Goal: Information Seeking & Learning: Learn about a topic

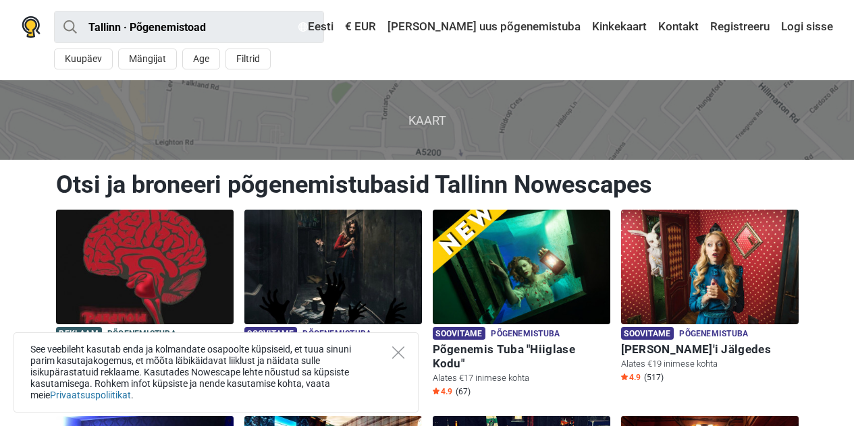
scroll to position [135, 0]
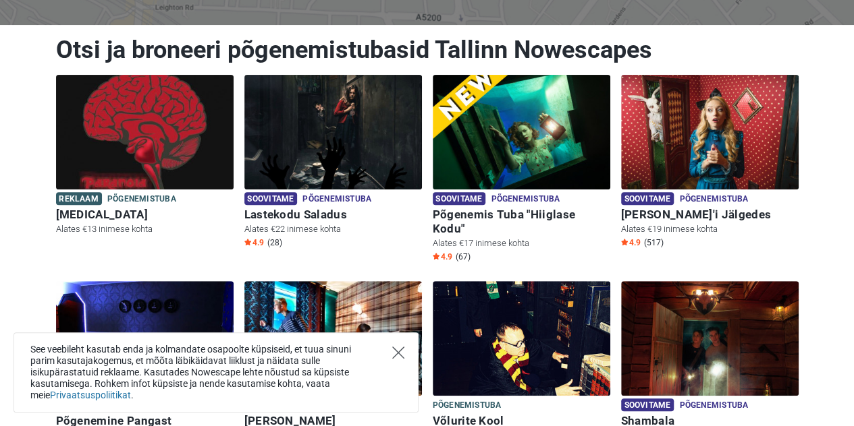
click at [399, 353] on icon "Close" at bounding box center [398, 353] width 12 height 12
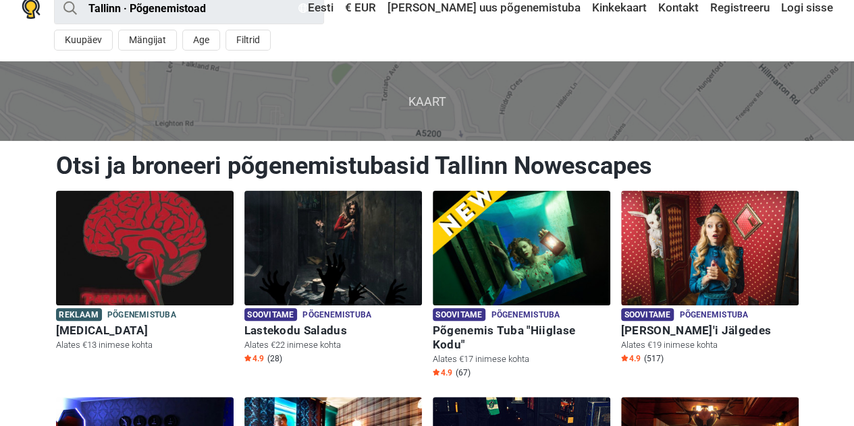
scroll to position [0, 0]
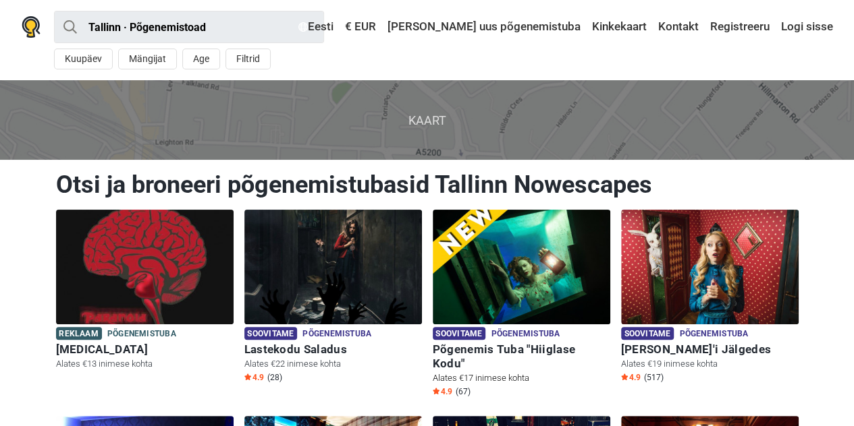
click at [575, 250] on img at bounding box center [521, 267] width 177 height 115
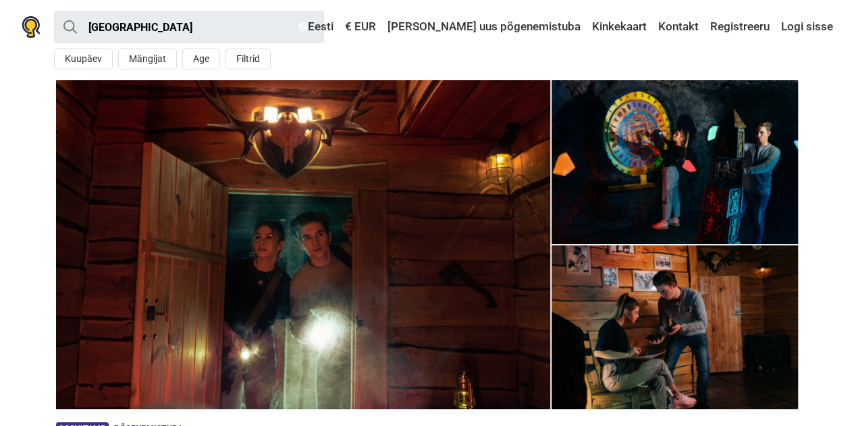
click at [321, 192] on img at bounding box center [303, 244] width 494 height 329
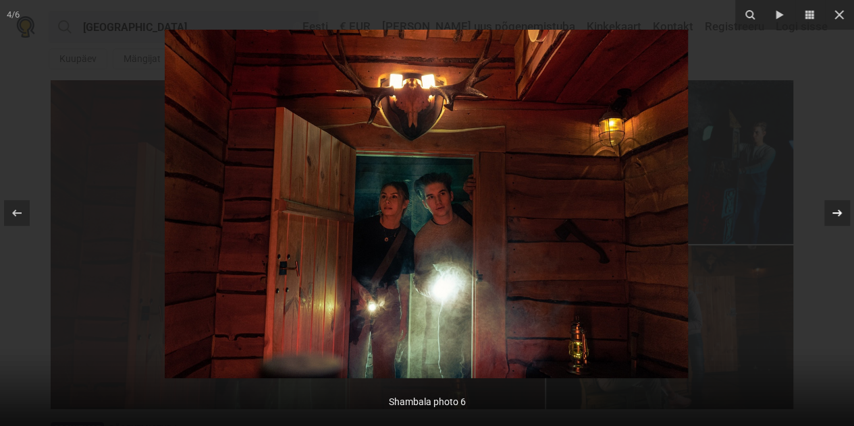
click at [842, 212] on icon at bounding box center [837, 213] width 16 height 16
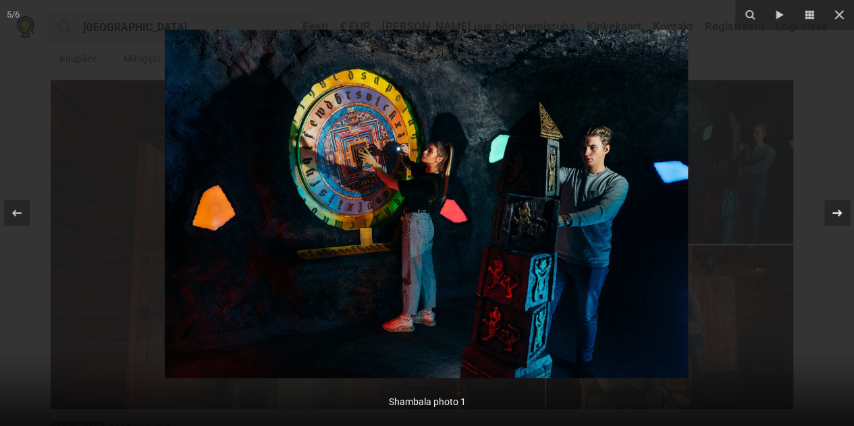
click at [841, 211] on icon at bounding box center [837, 213] width 16 height 16
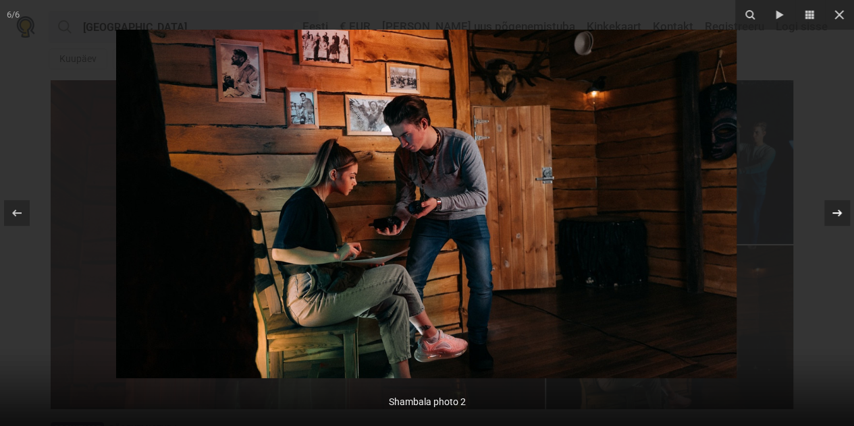
click at [840, 211] on icon at bounding box center [837, 213] width 16 height 16
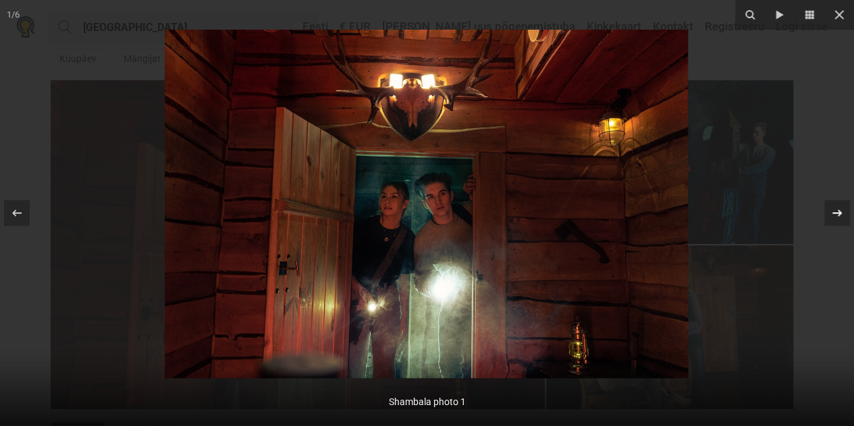
click at [840, 211] on icon at bounding box center [837, 213] width 16 height 16
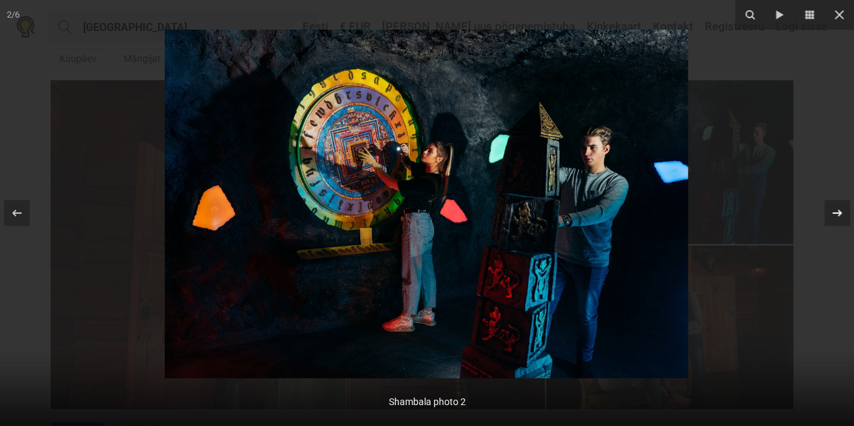
click at [840, 211] on icon at bounding box center [837, 213] width 16 height 16
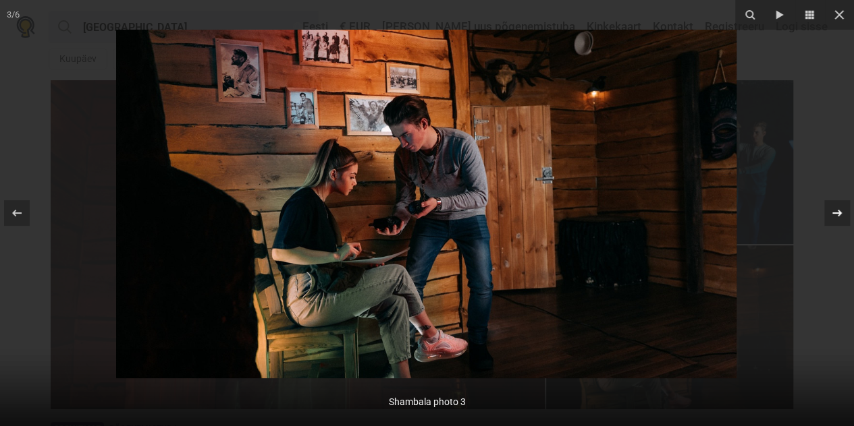
click at [840, 211] on icon at bounding box center [837, 213] width 16 height 16
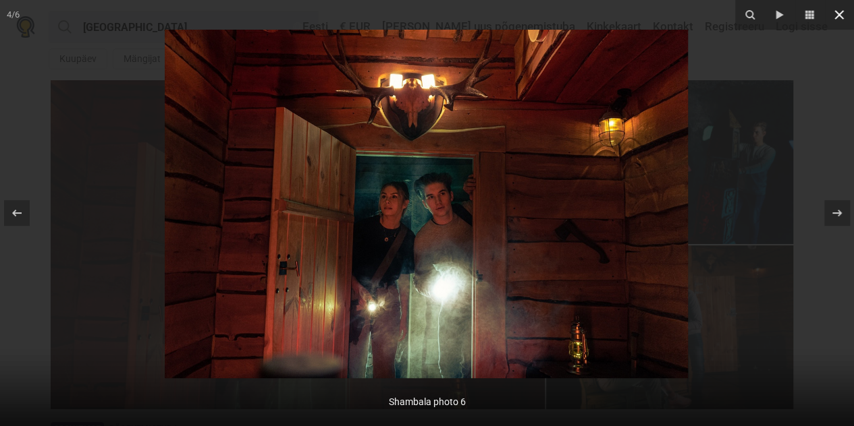
click at [835, 16] on icon at bounding box center [839, 15] width 16 height 16
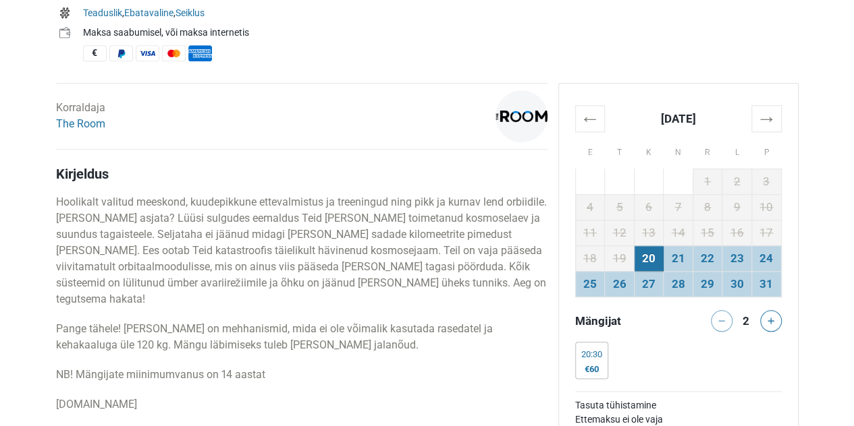
scroll to position [609, 0]
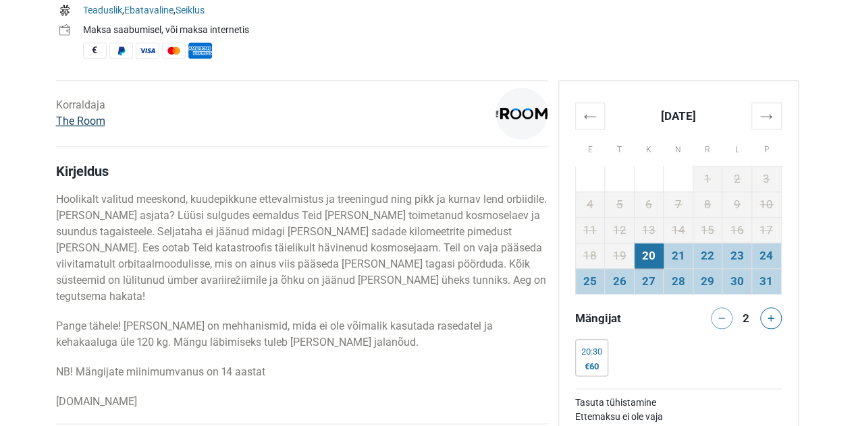
click at [84, 119] on link "The Room" at bounding box center [80, 121] width 49 height 13
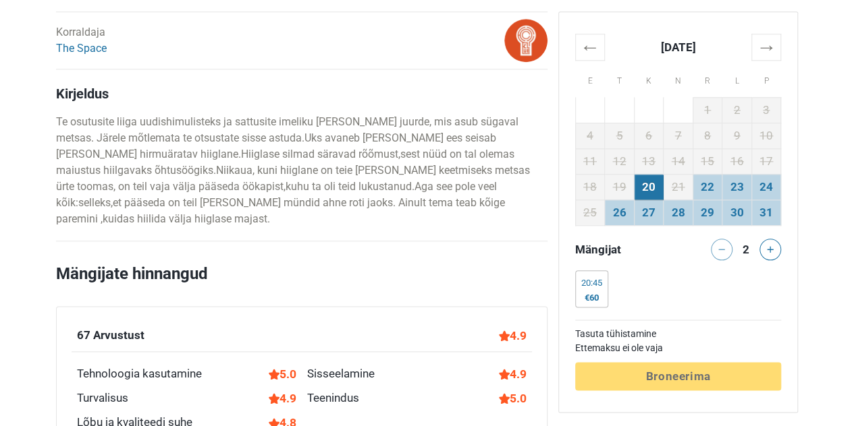
scroll to position [678, 0]
drag, startPoint x: 385, startPoint y: 119, endPoint x: 401, endPoint y: 112, distance: 17.8
click at [385, 119] on p "Te osutusite liiga uudishimulisteks ja sattusite imeliku võõra maja juurde, mis…" at bounding box center [301, 169] width 491 height 113
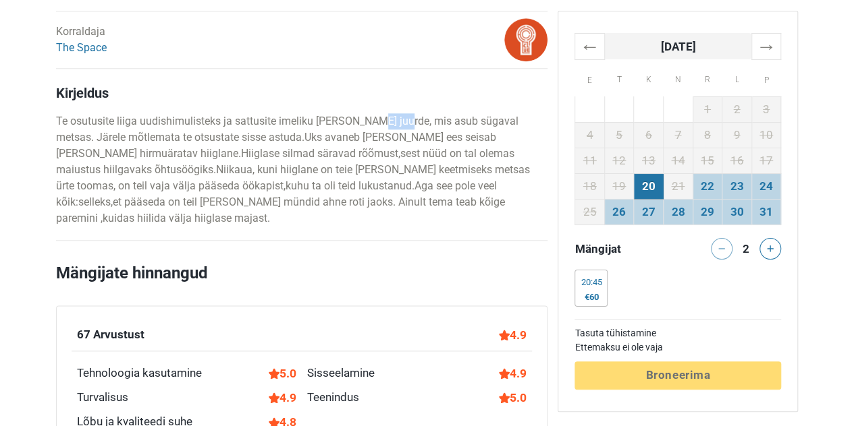
click at [703, 49] on th "[DATE]" at bounding box center [677, 46] width 147 height 26
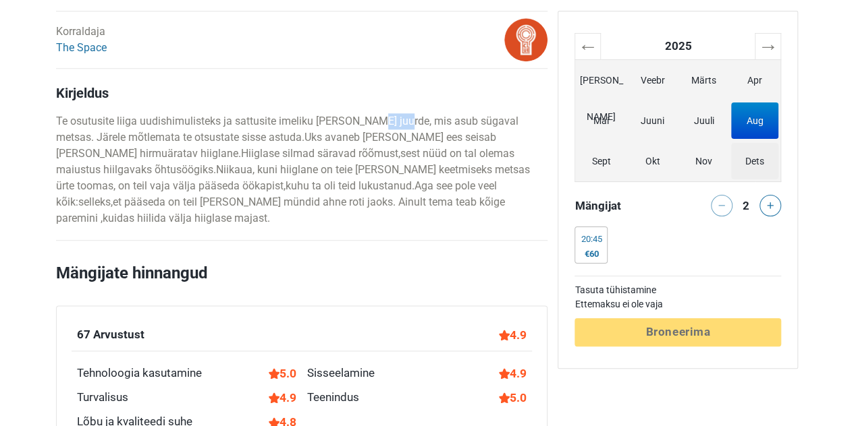
click at [760, 165] on span "Dets" at bounding box center [754, 161] width 47 height 36
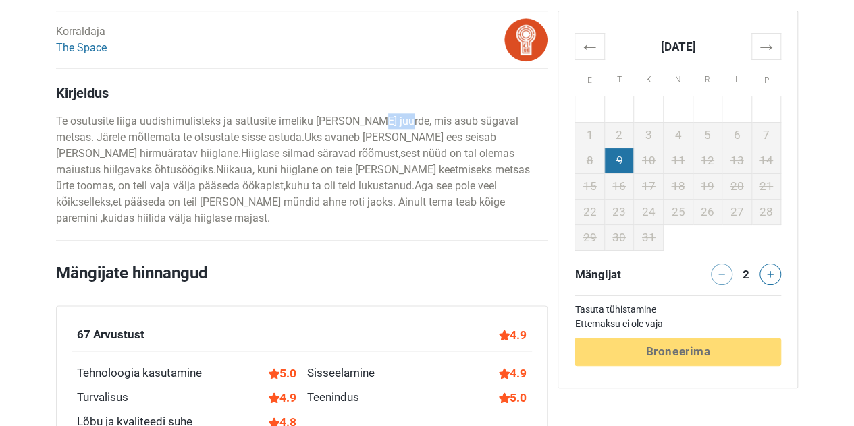
click at [623, 153] on td "9" at bounding box center [619, 161] width 30 height 26
click at [463, 261] on h2 "Mängijate hinnangud" at bounding box center [301, 283] width 491 height 45
click at [765, 49] on th "→" at bounding box center [766, 46] width 30 height 26
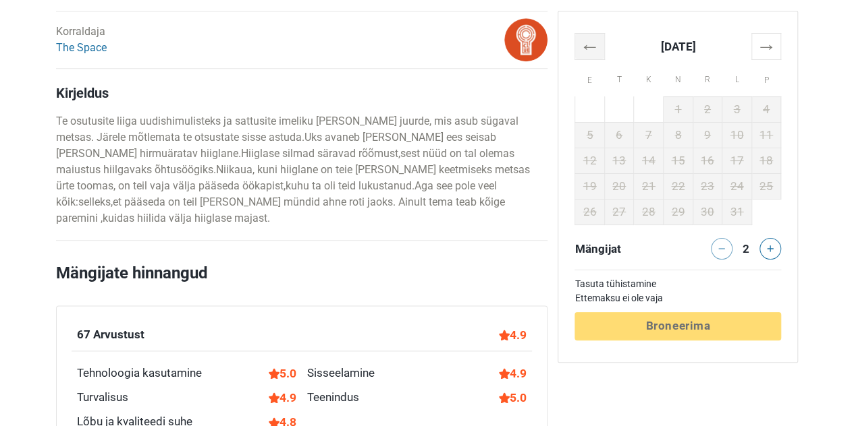
click at [596, 52] on th "←" at bounding box center [590, 46] width 30 height 26
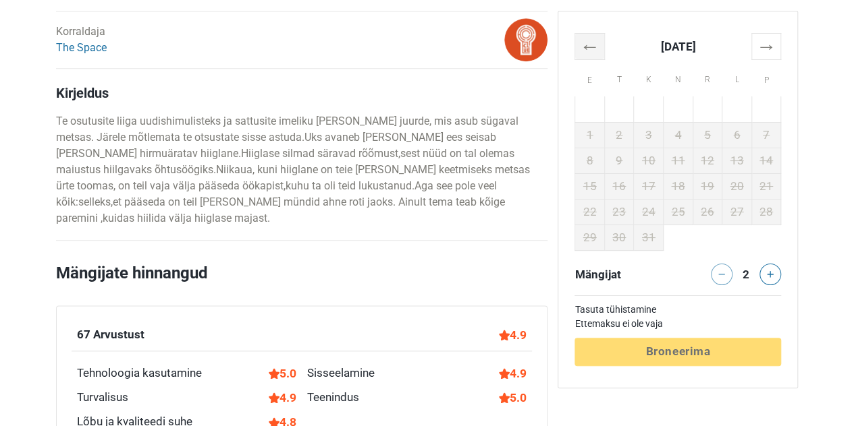
click at [596, 52] on th "←" at bounding box center [590, 46] width 30 height 26
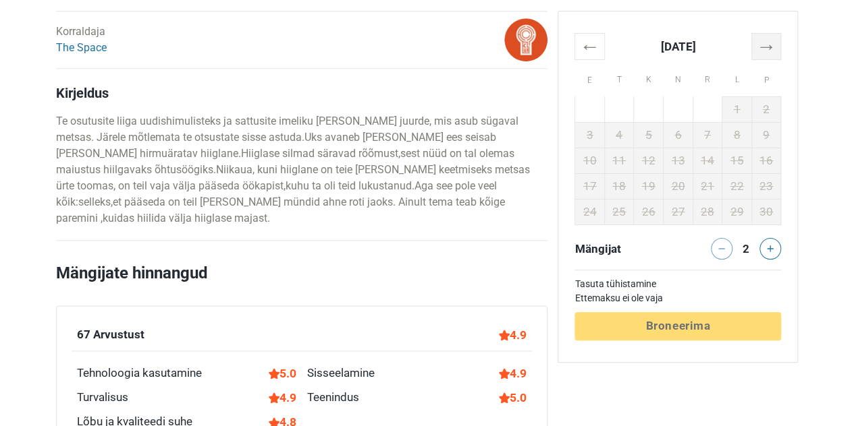
click at [777, 47] on th "→" at bounding box center [766, 46] width 30 height 26
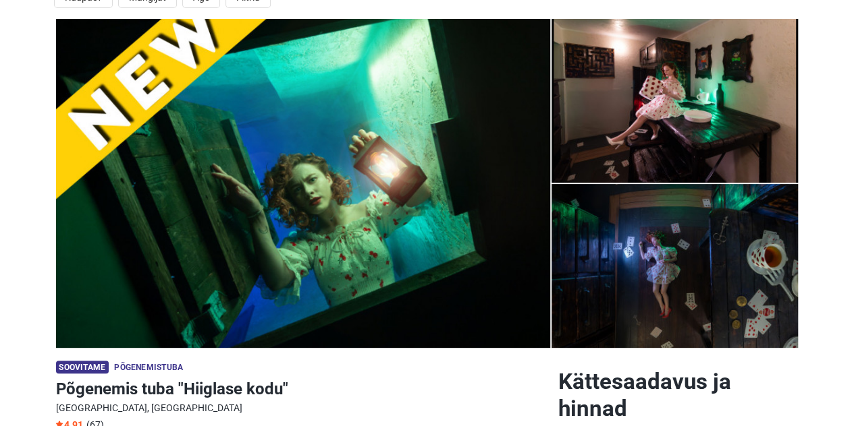
scroll to position [0, 0]
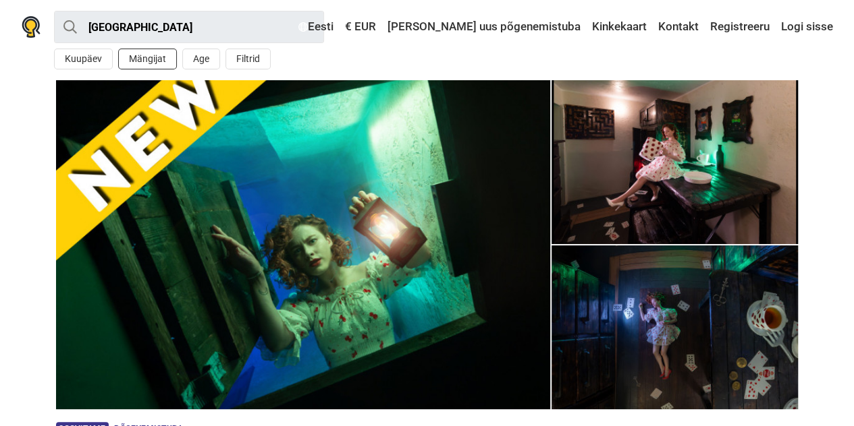
click at [134, 60] on button "Mängijat" at bounding box center [147, 59] width 59 height 21
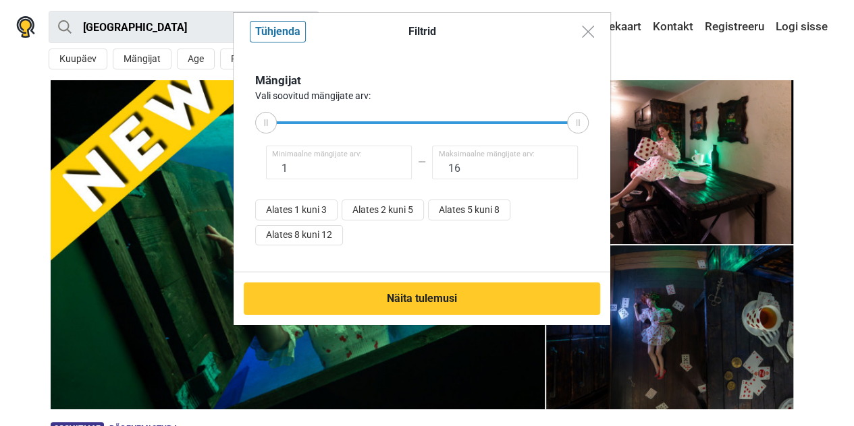
click at [0, 142] on div "Filtrid Tühjenda Mängijat Vali soovitud mängijate arv: 1 Minimaalne mängijate a…" at bounding box center [427, 213] width 854 height 426
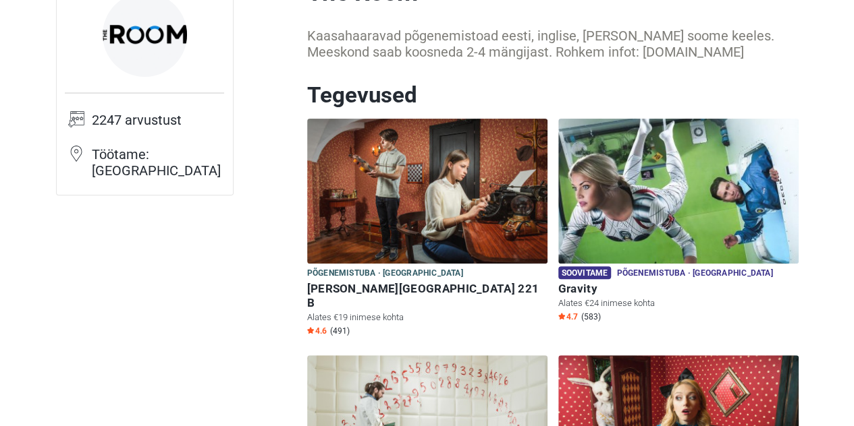
scroll to position [135, 0]
